Goal: Task Accomplishment & Management: Manage account settings

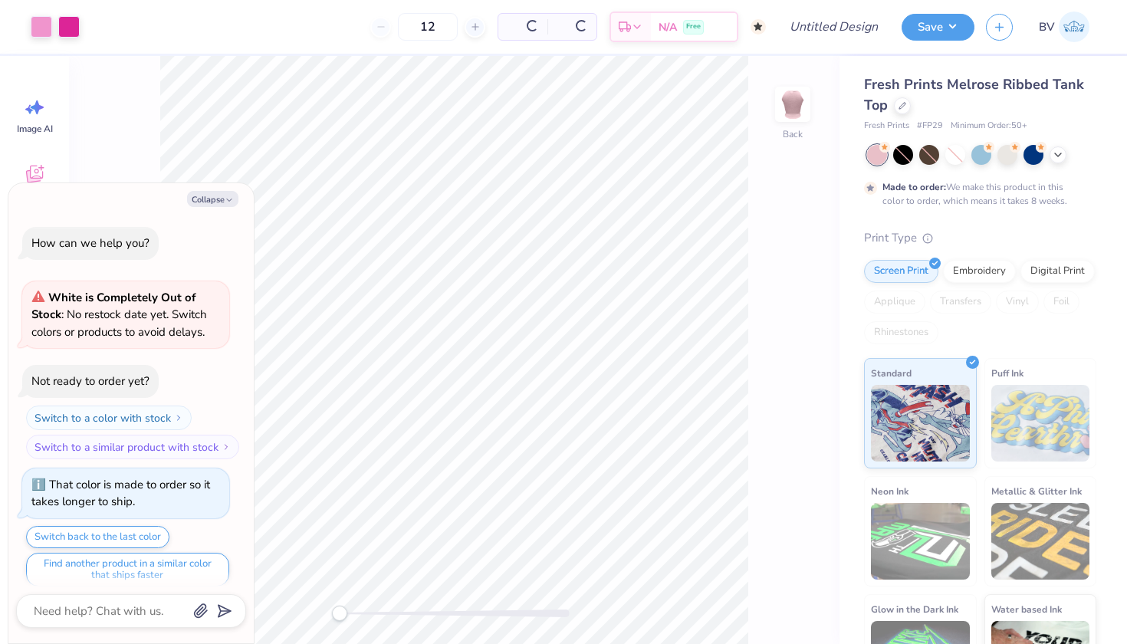
type input "50"
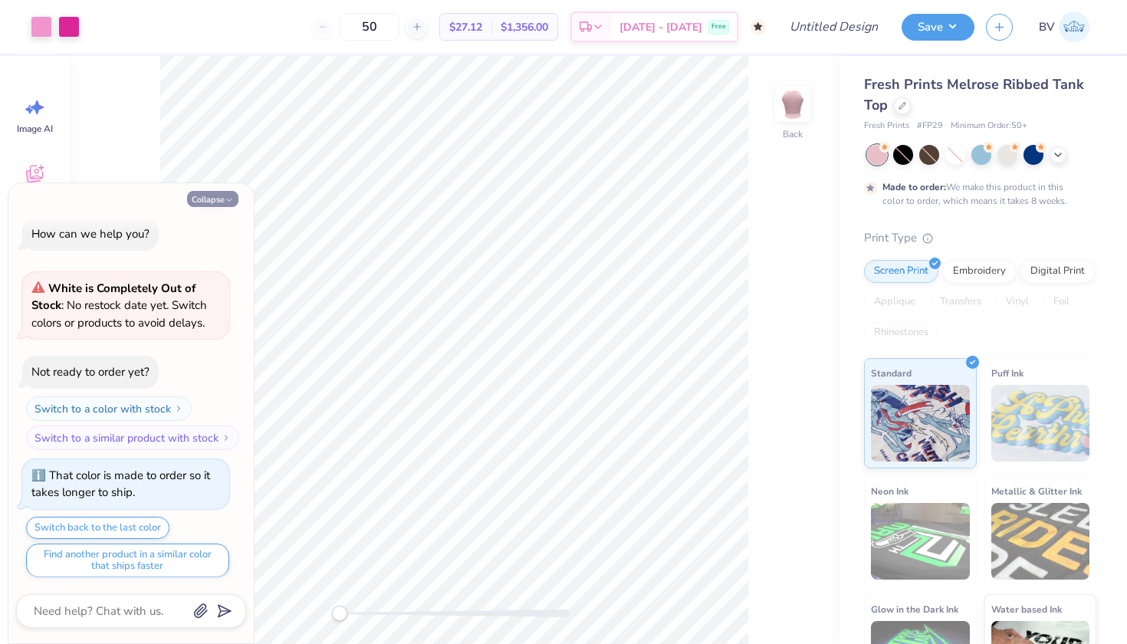
click at [226, 202] on icon "button" at bounding box center [229, 200] width 9 height 9
type textarea "x"
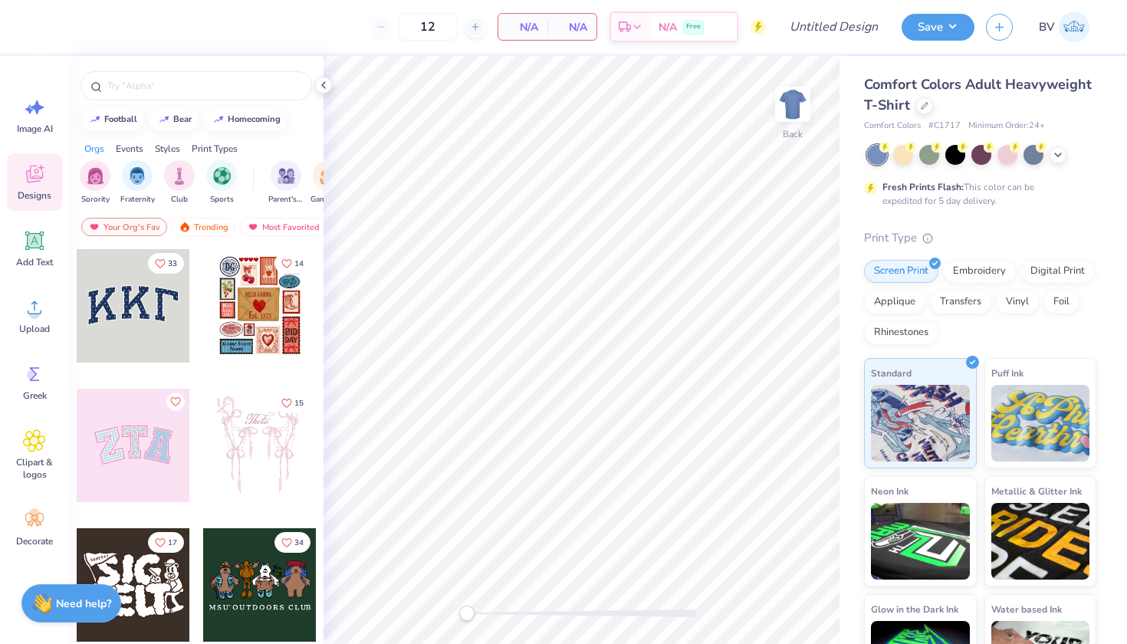
click at [107, 311] on div at bounding box center [133, 305] width 113 height 113
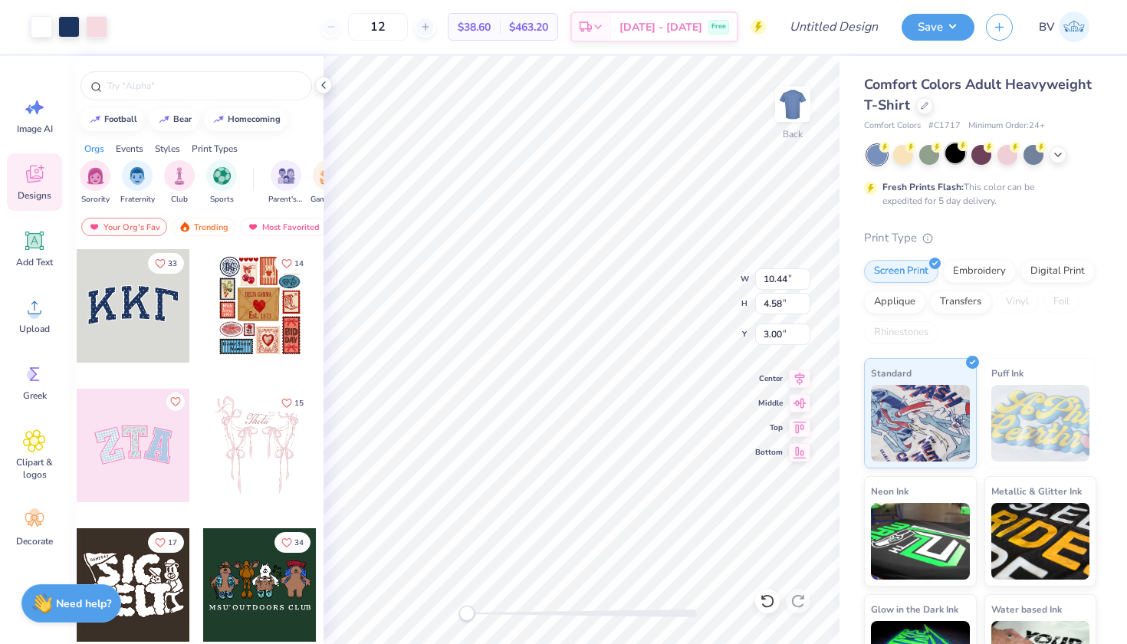
click at [951, 147] on div at bounding box center [955, 153] width 20 height 20
click at [942, 32] on button "Save" at bounding box center [938, 25] width 73 height 27
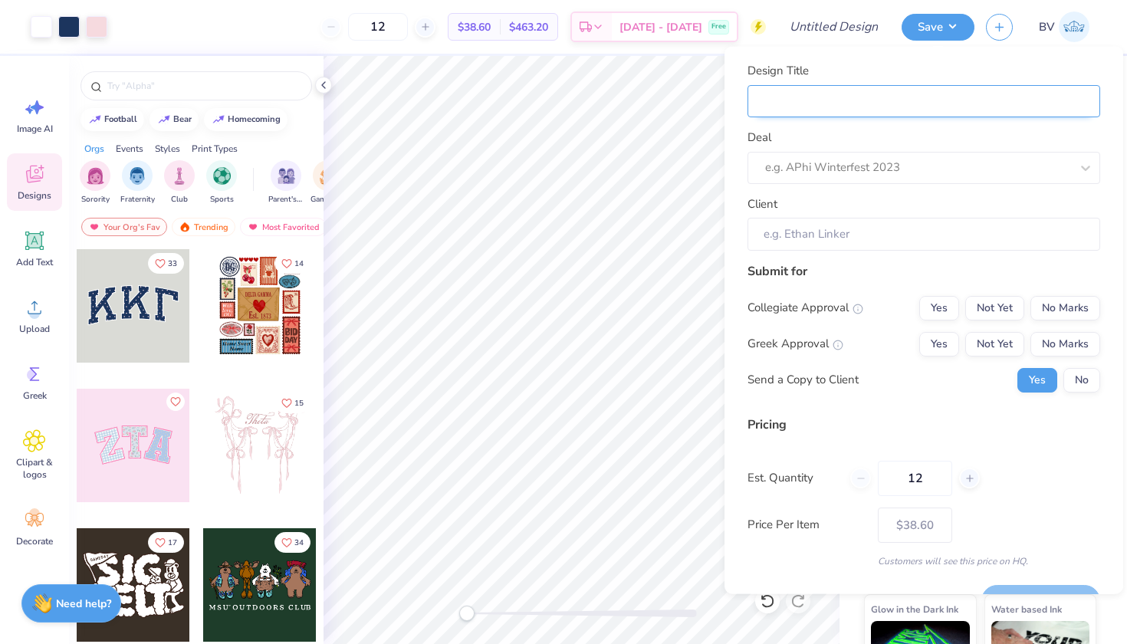
click at [807, 105] on input "Design Title" at bounding box center [924, 100] width 353 height 33
type input "f"
type input "fo"
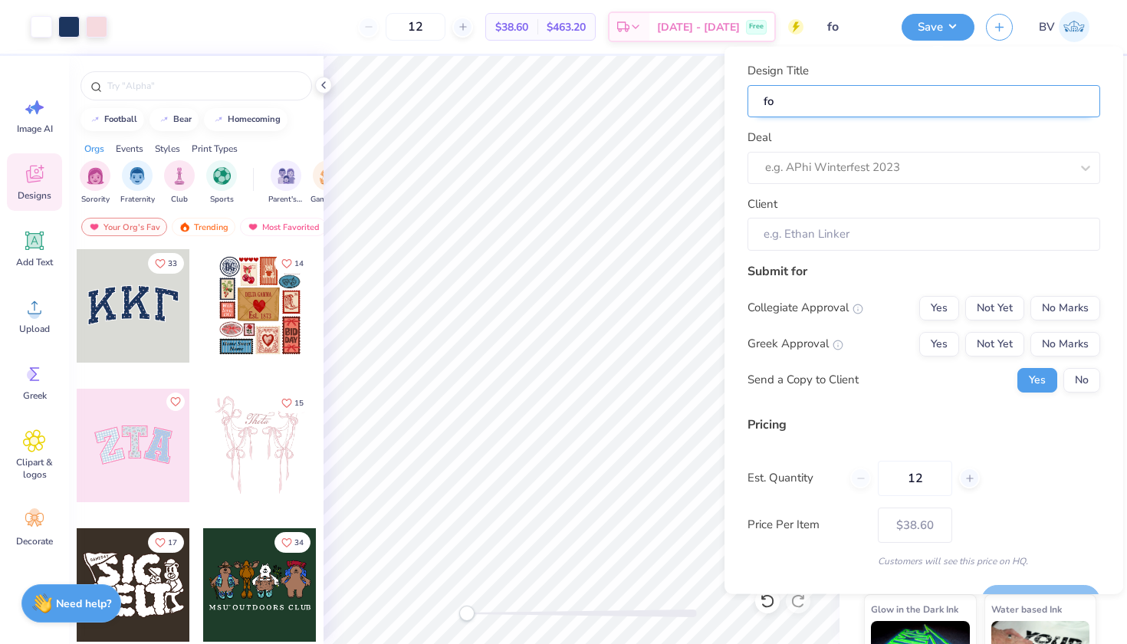
type input "for"
type input "for t"
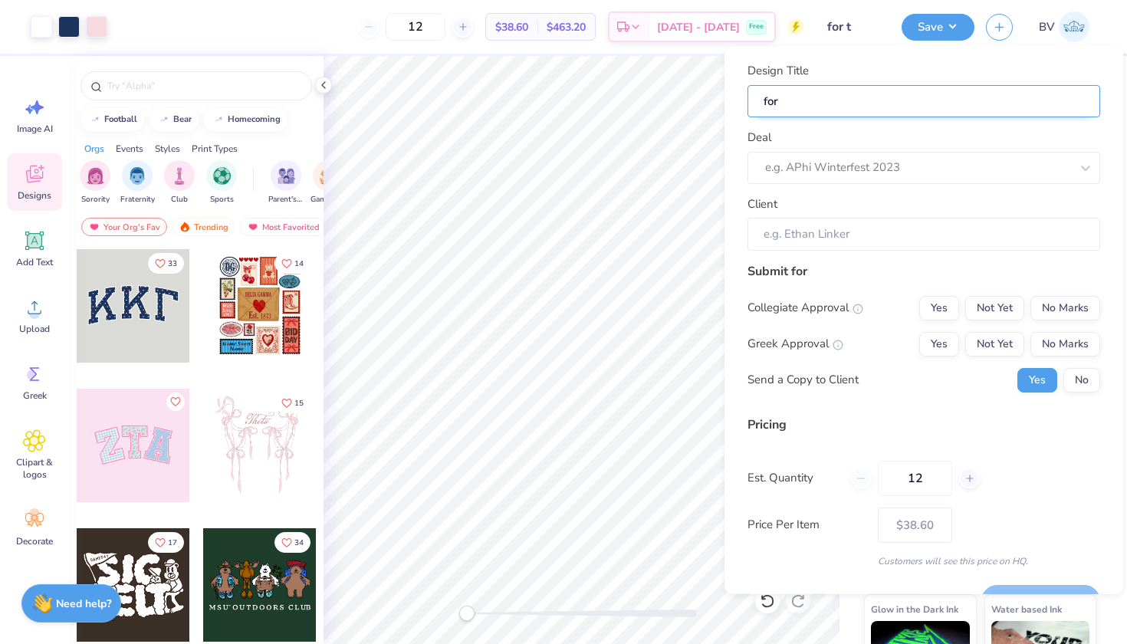
type input "for t"
type input "for tr"
type input "for tra"
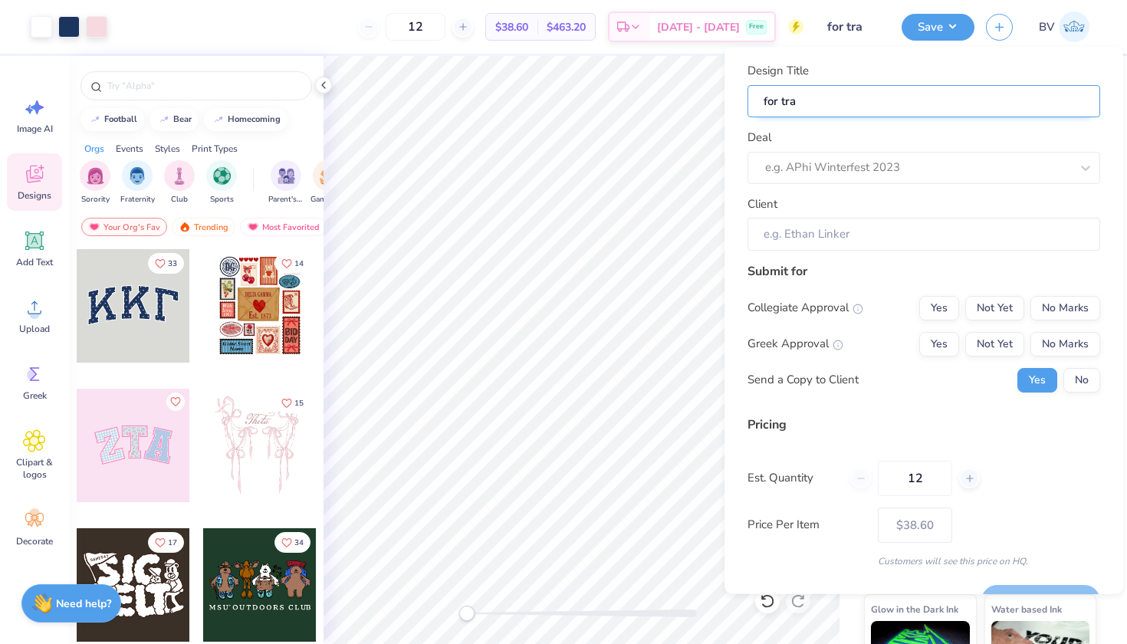
type input "for trai"
type input "for train"
type input "for traini"
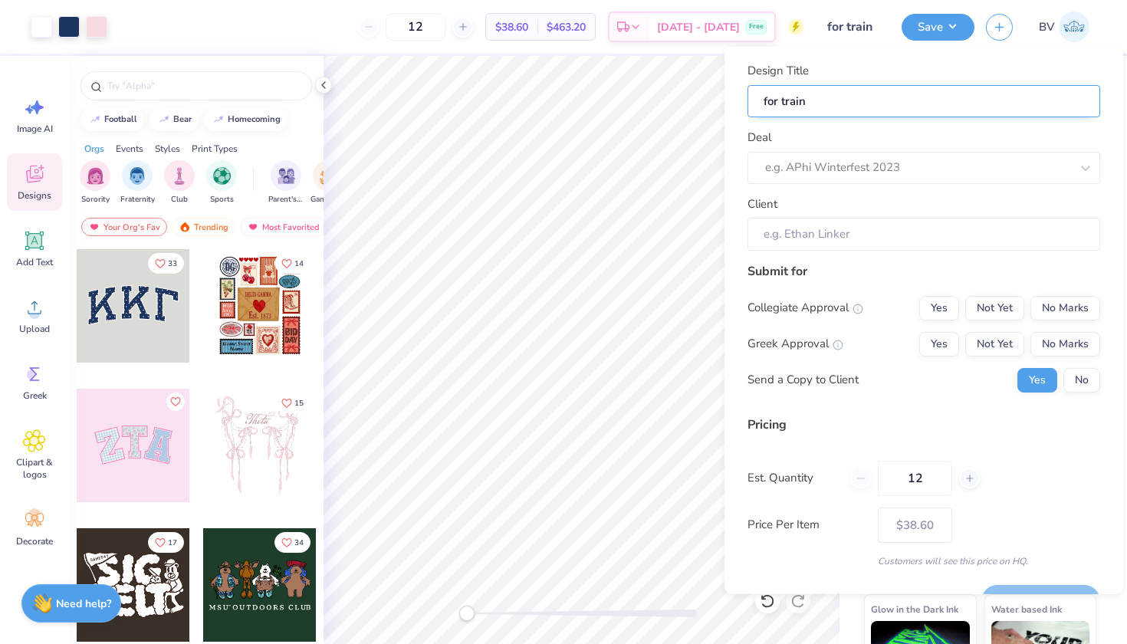
type input "for traini"
type input "for trainin"
type input "for training"
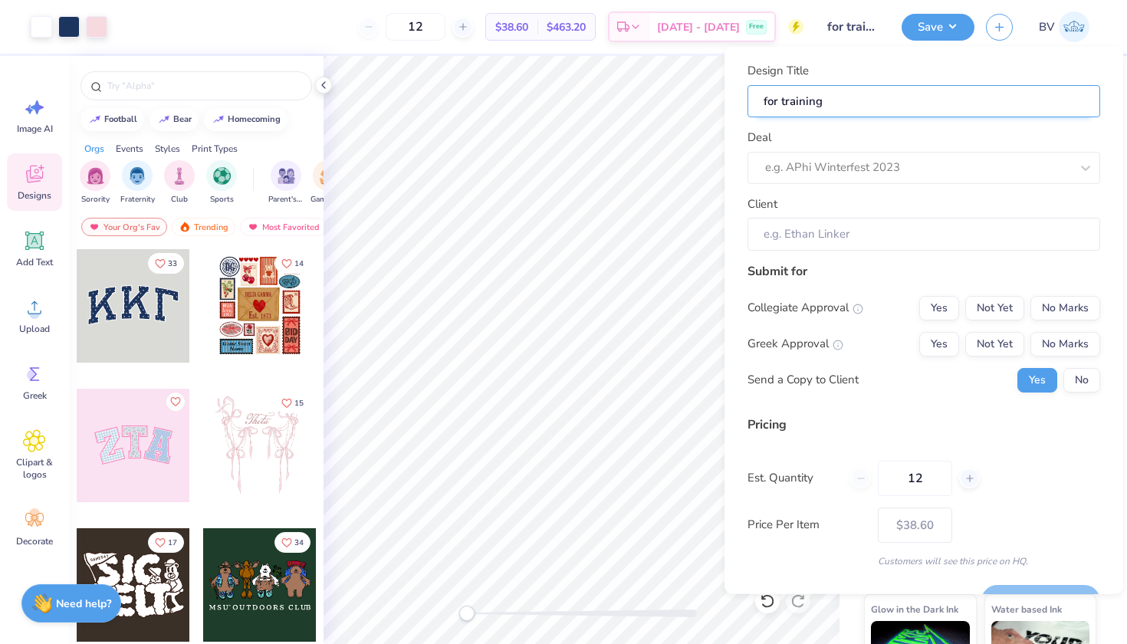
type input "for training"
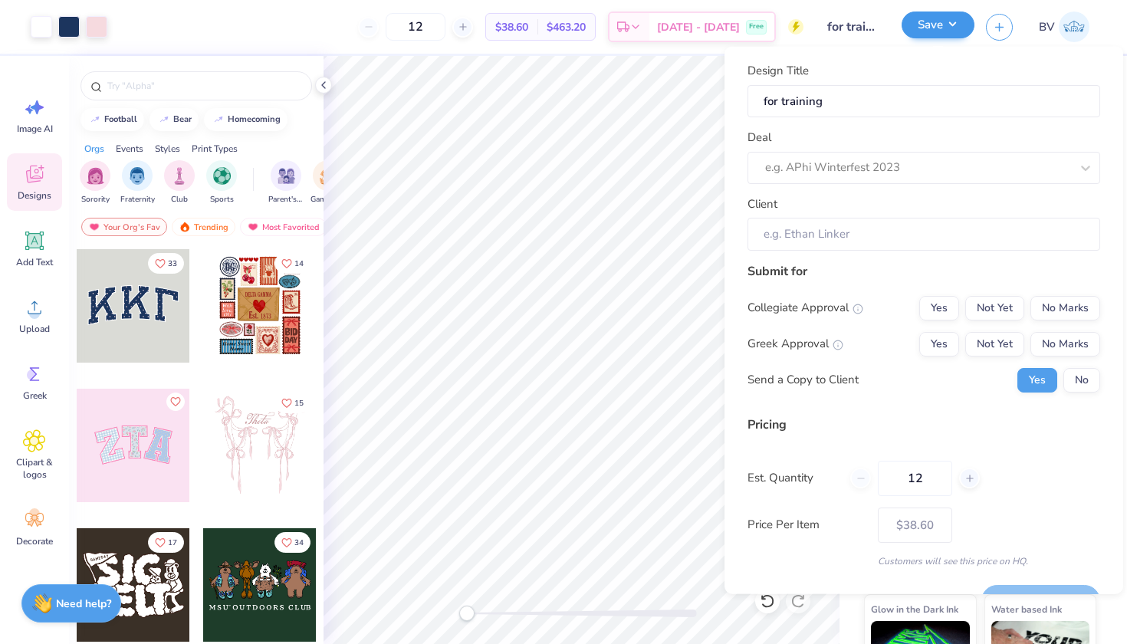
click at [948, 25] on button "Save" at bounding box center [938, 25] width 73 height 27
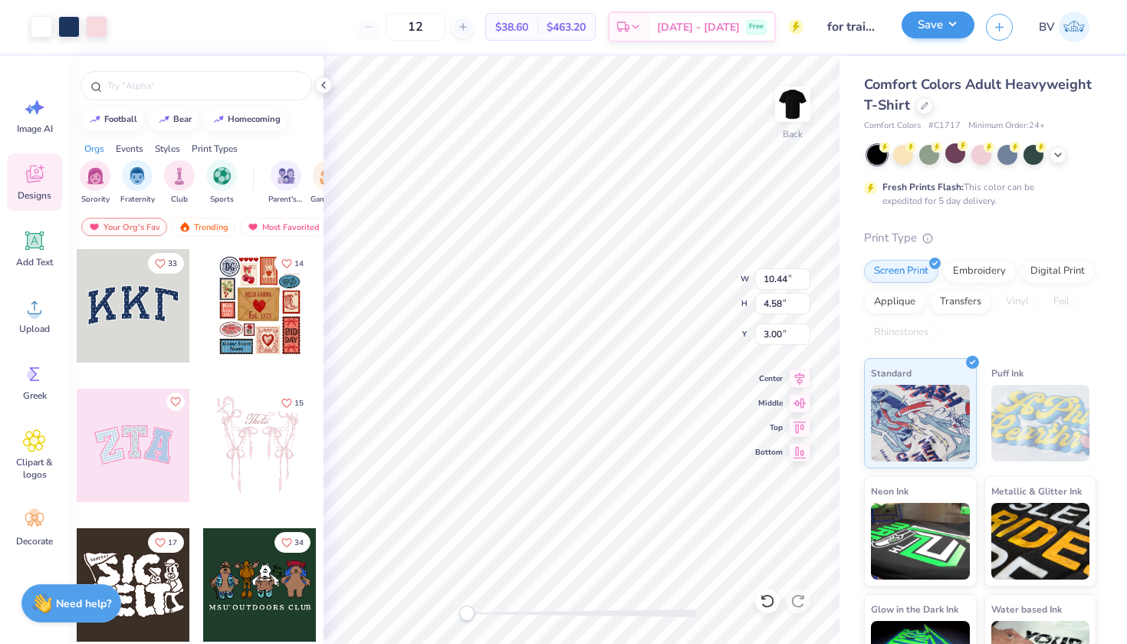
click at [948, 28] on button "Save" at bounding box center [938, 25] width 73 height 27
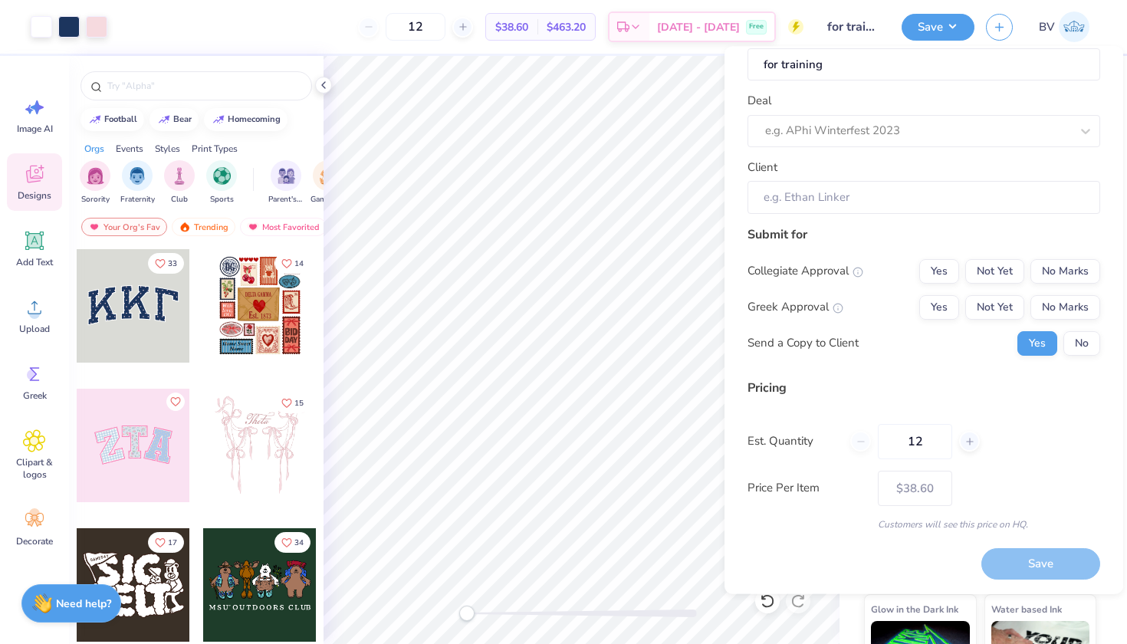
scroll to position [35, 0]
click at [1023, 558] on div "Save" at bounding box center [1040, 565] width 119 height 31
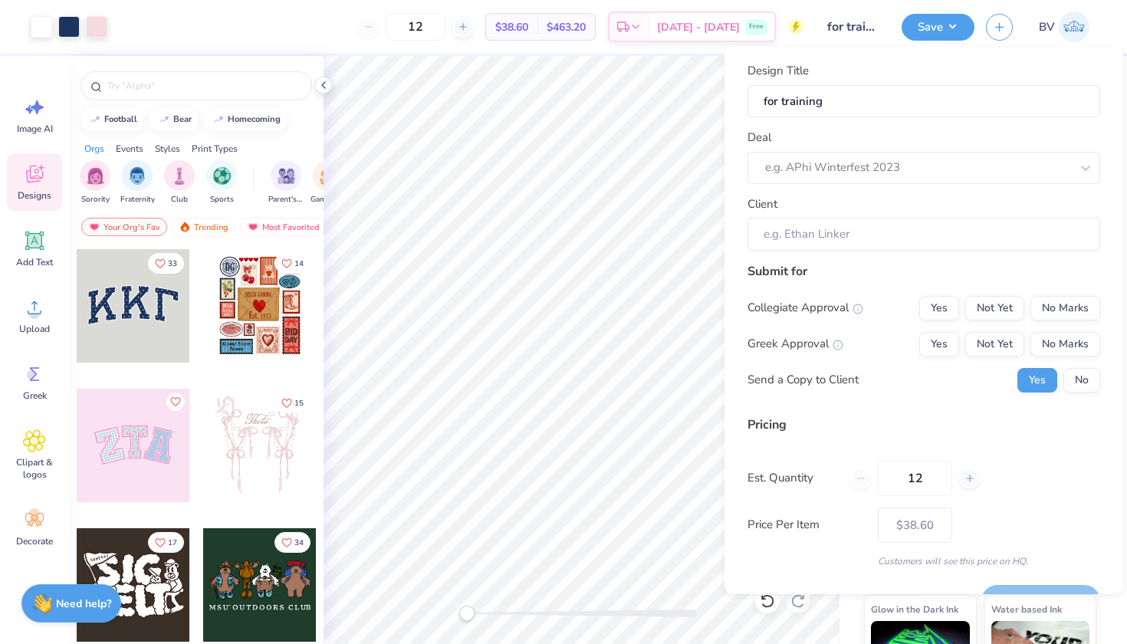
scroll to position [0, 0]
click at [866, 159] on div "e.g. APhi Winterfest 2023" at bounding box center [917, 168] width 305 height 18
click at [1091, 162] on icon at bounding box center [1085, 166] width 15 height 15
click at [1090, 162] on icon at bounding box center [1085, 166] width 15 height 15
type input "training"
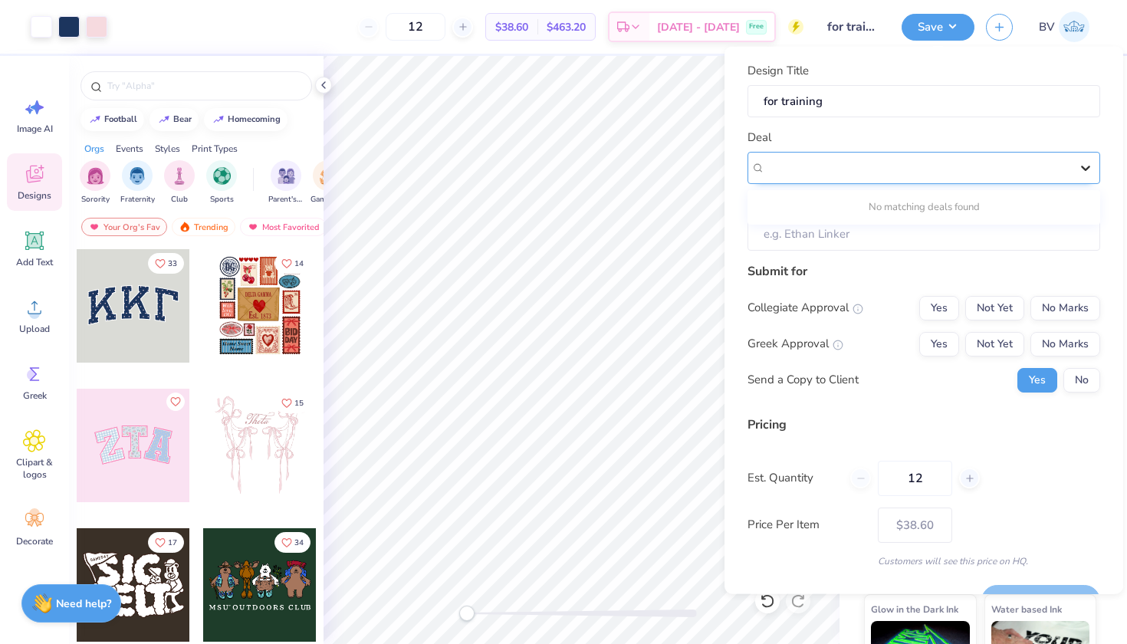
click at [1085, 160] on icon at bounding box center [1085, 166] width 15 height 15
